Goal: Transaction & Acquisition: Purchase product/service

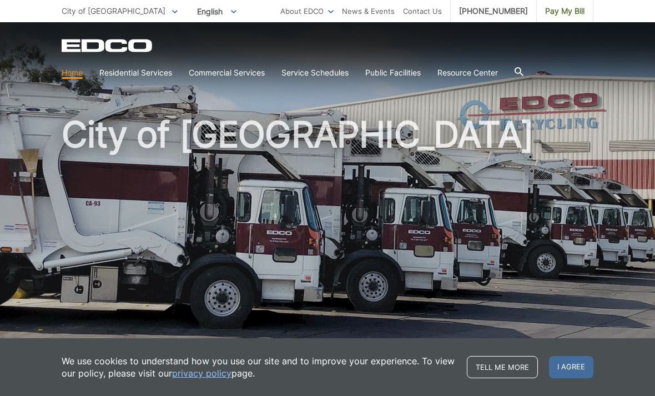
click at [574, 366] on span "I agree" at bounding box center [571, 367] width 44 height 22
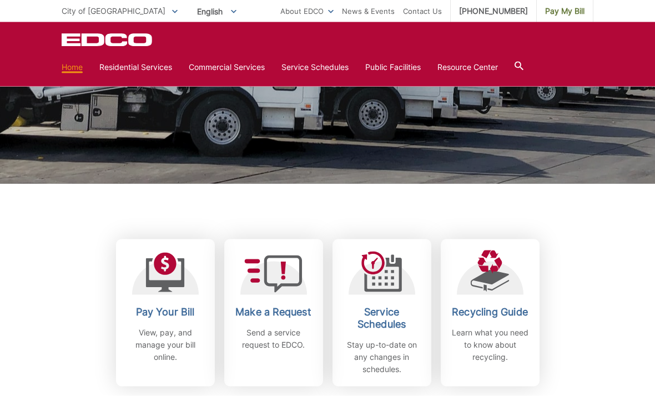
scroll to position [170, 0]
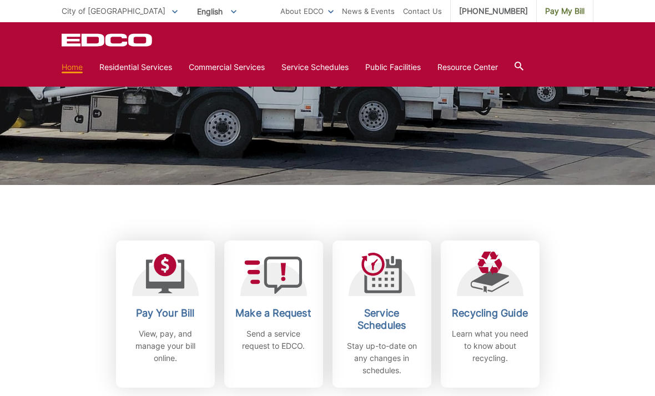
click at [185, 342] on p "View, pay, and manage your bill online." at bounding box center [165, 345] width 82 height 37
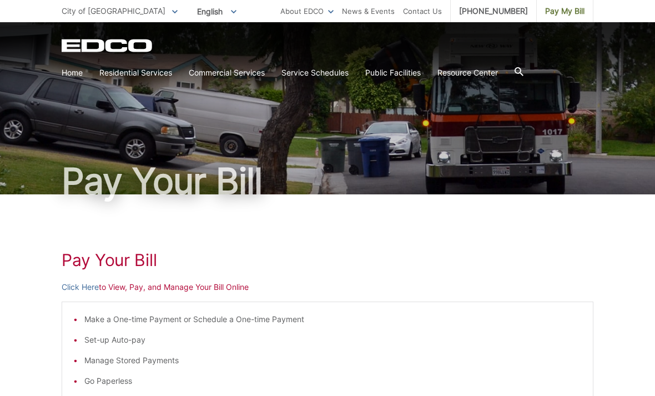
click at [558, 18] on link "Pay My Bill" at bounding box center [565, 11] width 57 height 22
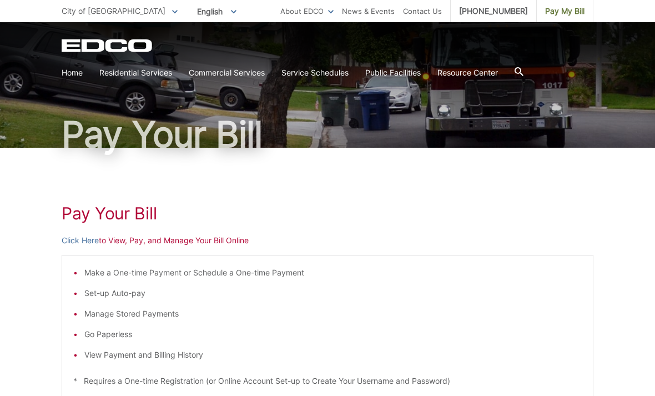
scroll to position [47, 0]
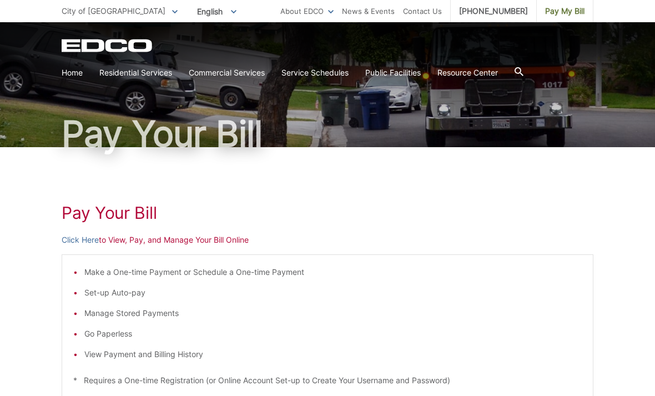
click at [291, 274] on li "Make a One-time Payment or Schedule a One-time Payment" at bounding box center [332, 272] width 497 height 12
click at [229, 275] on li "Make a One-time Payment or Schedule a One-time Payment" at bounding box center [332, 272] width 497 height 12
click at [234, 241] on p "Click Here to View, Pay, and Manage Your Bill Online" at bounding box center [328, 240] width 532 height 12
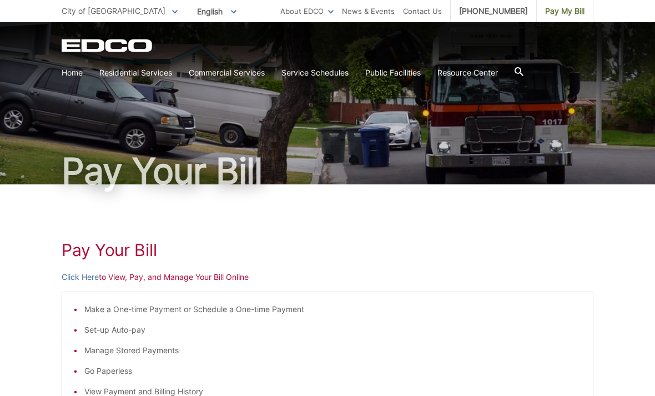
scroll to position [8, 0]
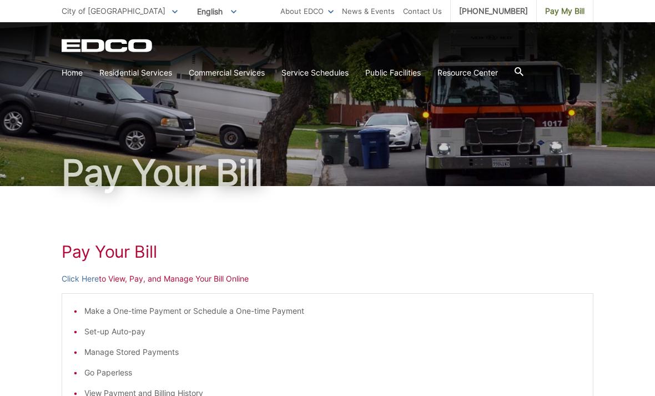
click at [136, 284] on p "Click Here to View, Pay, and Manage Your Bill Online" at bounding box center [328, 278] width 532 height 12
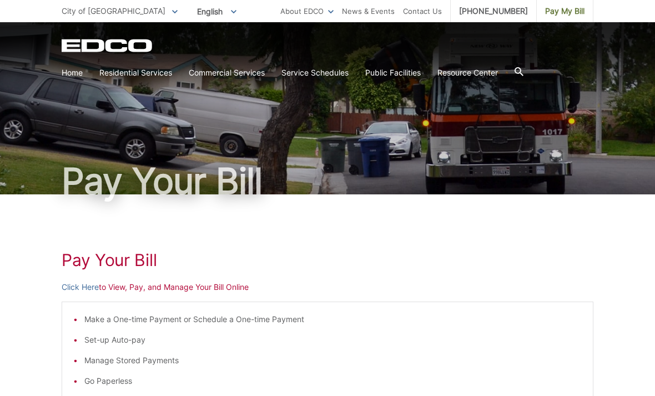
click at [568, 14] on span "Pay My Bill" at bounding box center [564, 11] width 39 height 12
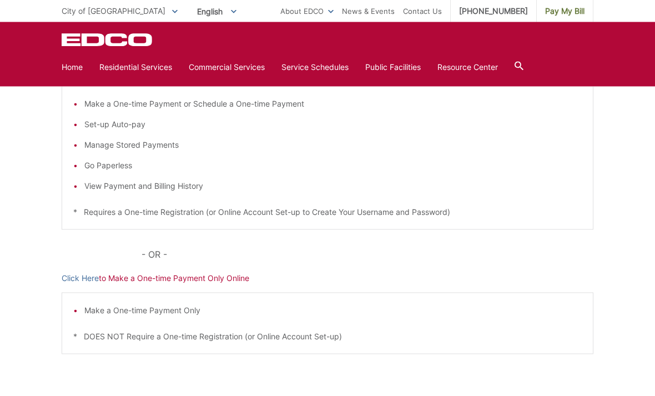
scroll to position [219, 0]
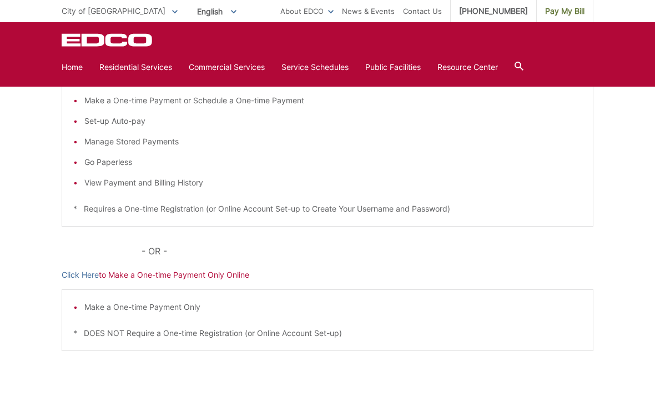
click at [168, 310] on li "Make a One-time Payment Only" at bounding box center [332, 307] width 497 height 12
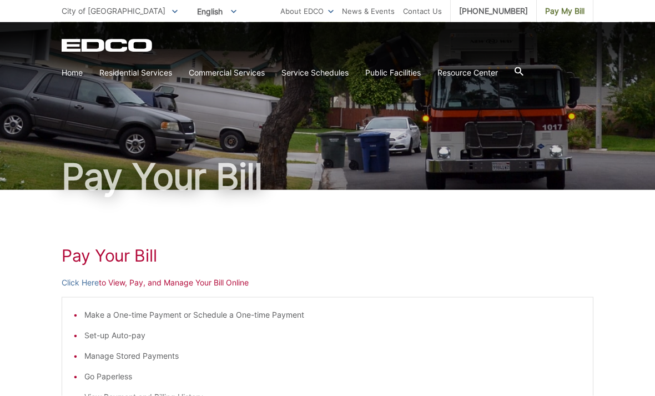
scroll to position [0, 0]
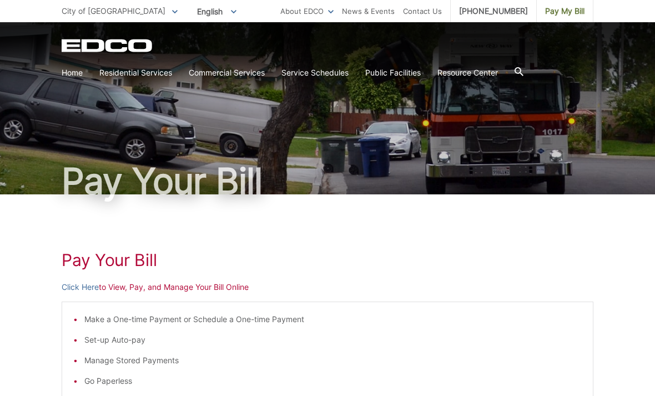
click at [77, 78] on link "Home" at bounding box center [72, 73] width 21 height 12
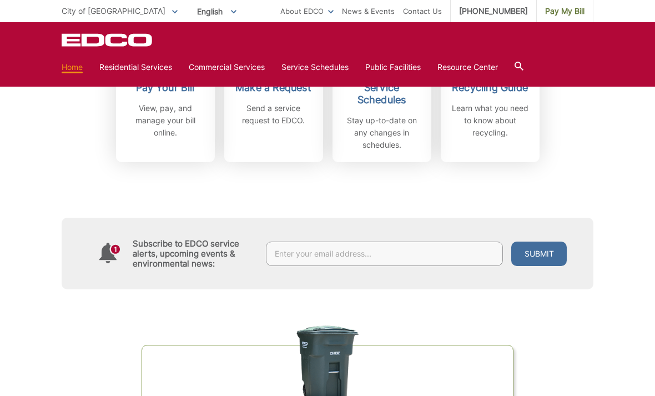
click at [381, 254] on input "text" at bounding box center [384, 253] width 237 height 24
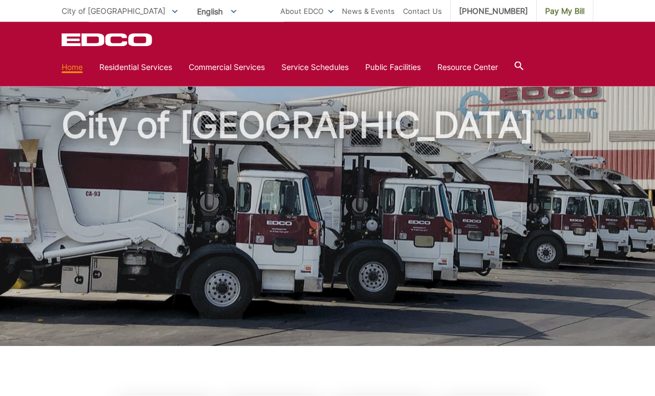
scroll to position [0, 0]
